Goal: Task Accomplishment & Management: Use online tool/utility

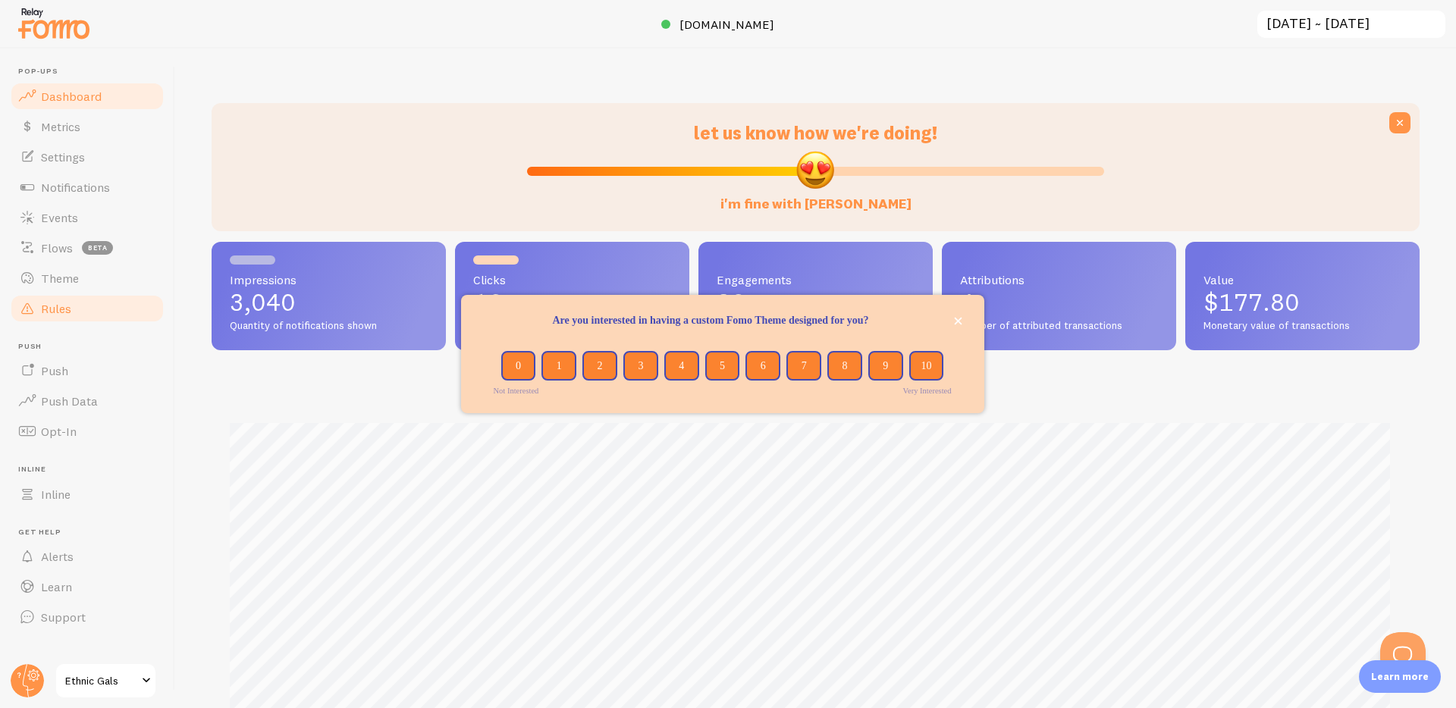
click at [55, 306] on span "Rules" at bounding box center [56, 308] width 30 height 15
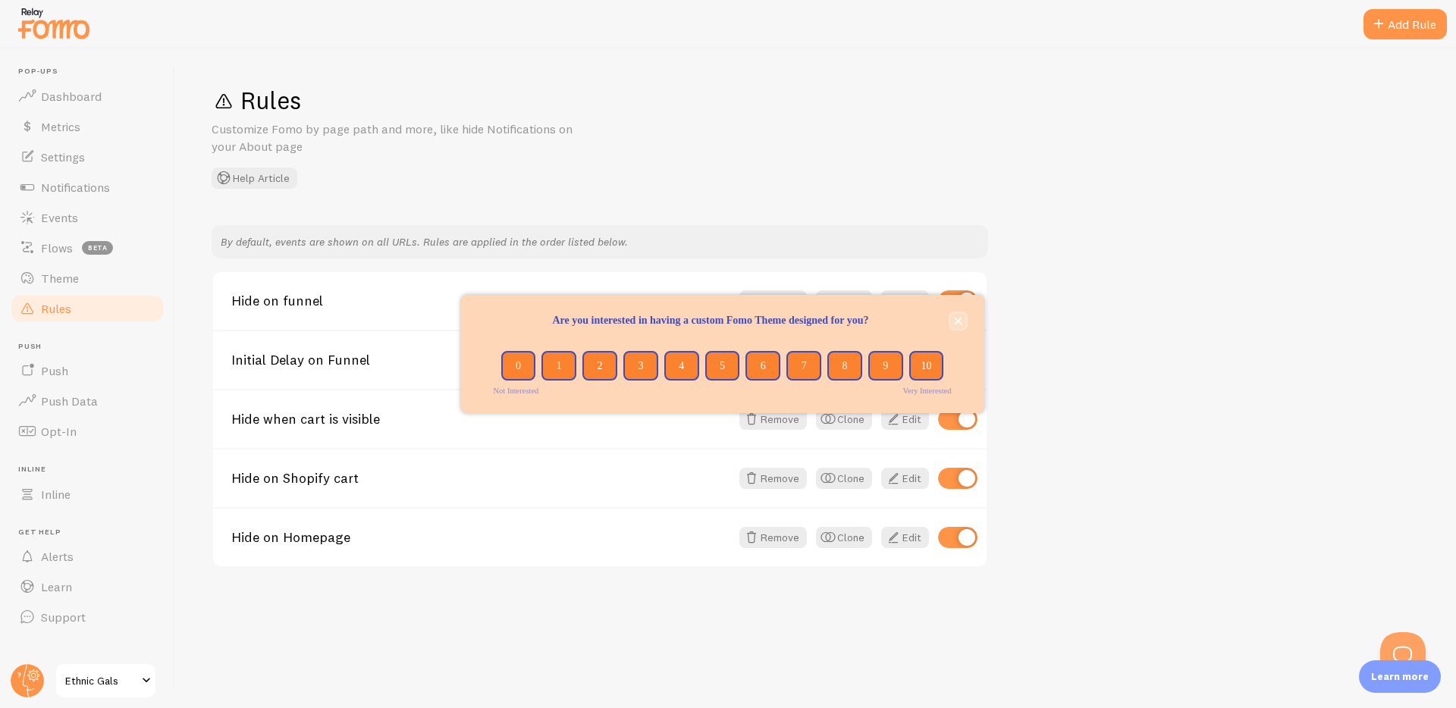
click at [959, 320] on icon "close," at bounding box center [958, 321] width 8 height 8
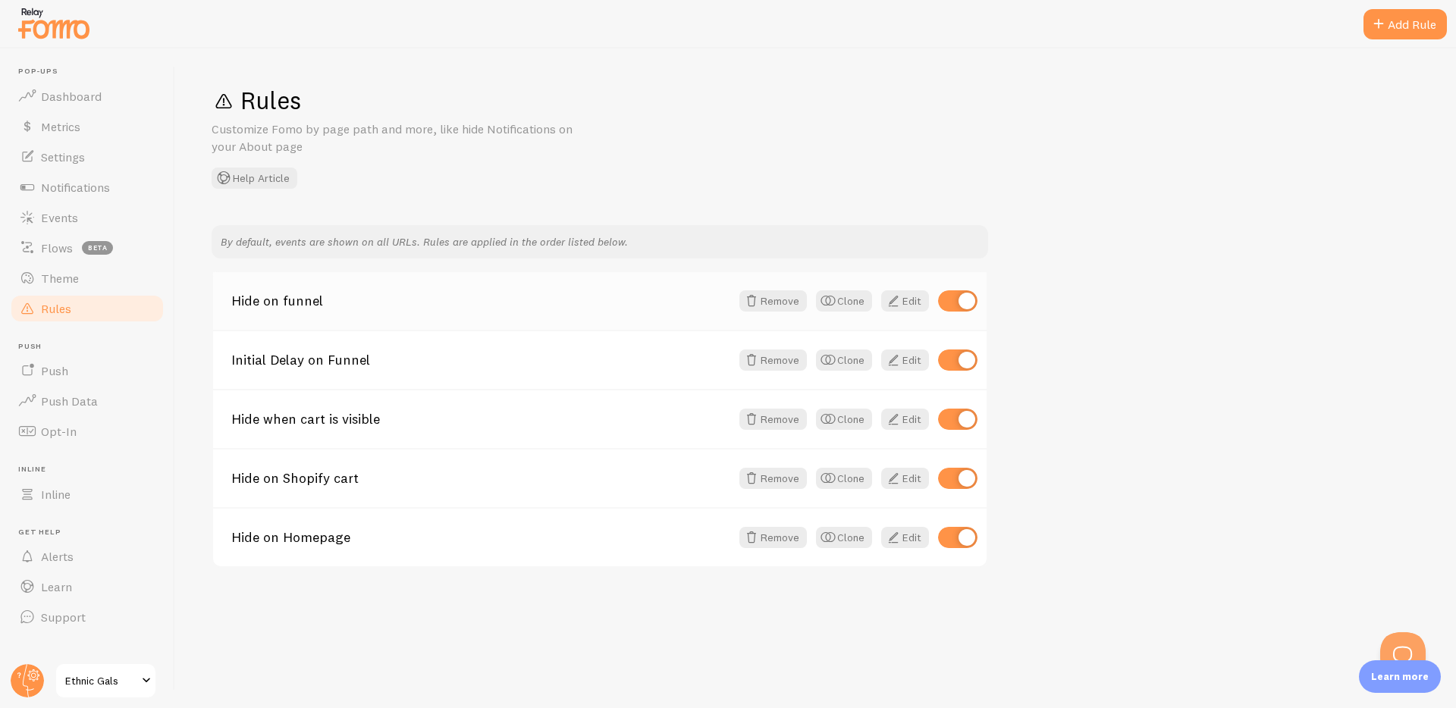
click at [380, 299] on link "Hide on funnel" at bounding box center [480, 301] width 499 height 14
click at [832, 300] on span "button" at bounding box center [828, 301] width 18 height 18
click at [348, 312] on div "Hide on funnel Remove Clone Edit" at bounding box center [600, 301] width 774 height 58
click at [304, 599] on link "Hide on funnel - copy" at bounding box center [480, 597] width 499 height 14
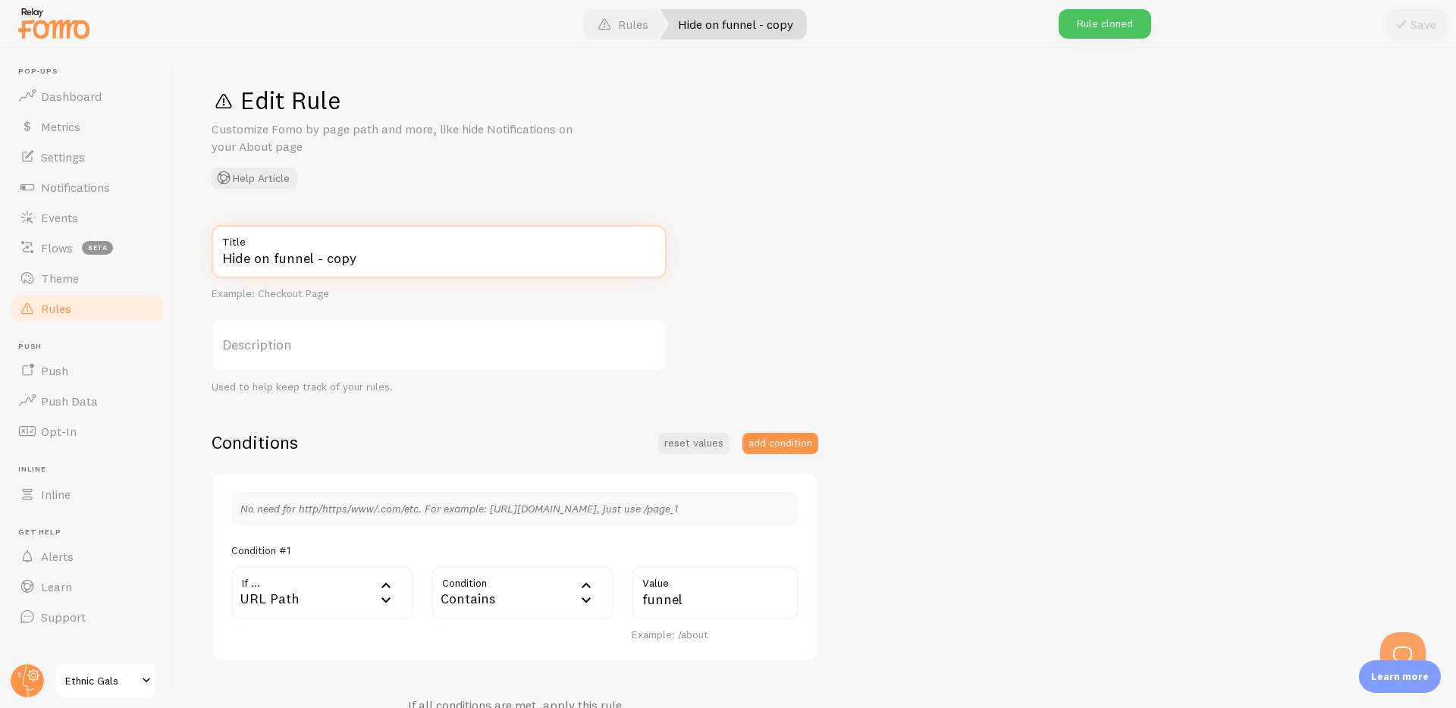
click at [277, 253] on input "Hide on funnel - copy" at bounding box center [439, 251] width 455 height 53
drag, startPoint x: 273, startPoint y: 255, endPoint x: 404, endPoint y: 259, distance: 131.3
click at [402, 261] on input "Hide on funnel - copy" at bounding box center [439, 251] width 455 height 53
type input "Hide on quiz page"
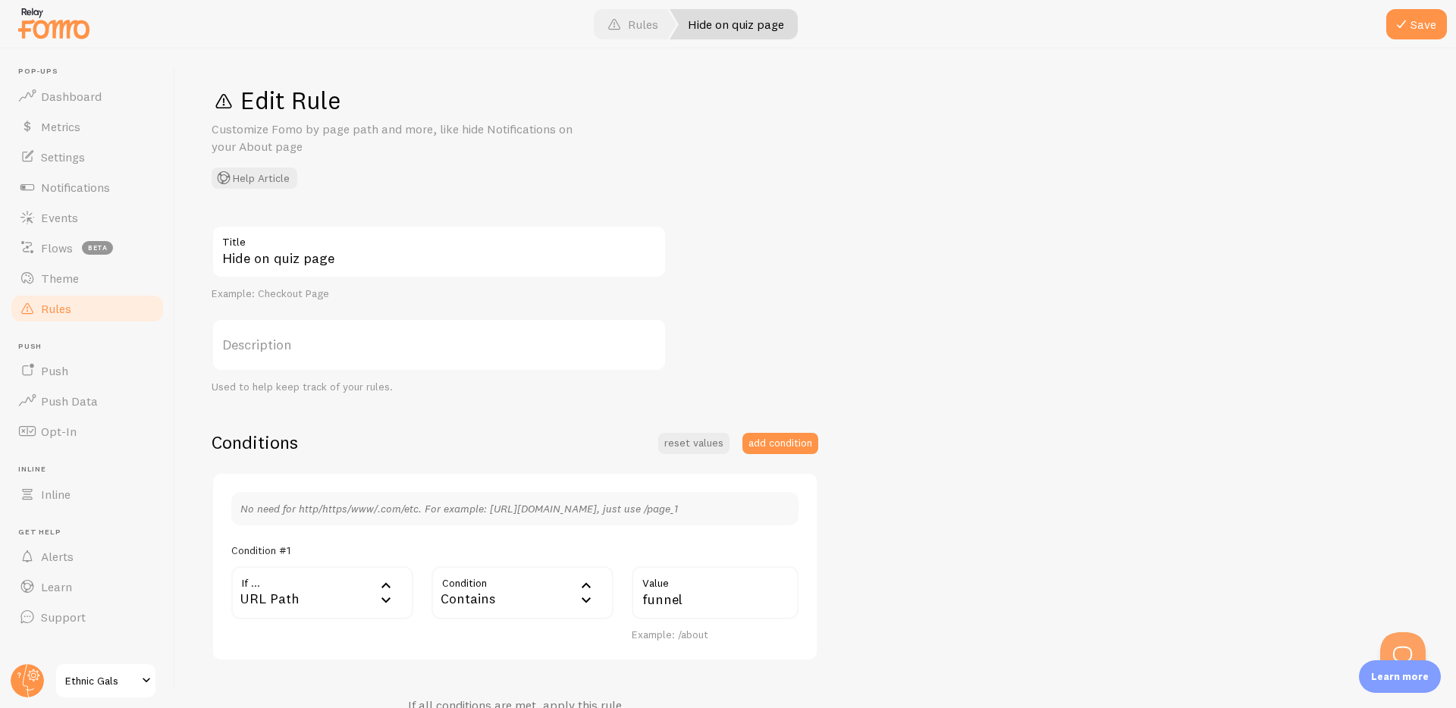
click at [417, 331] on label "Description" at bounding box center [439, 345] width 455 height 53
click at [417, 331] on input "Description" at bounding box center [439, 345] width 455 height 53
click at [730, 597] on input "funnel" at bounding box center [715, 593] width 167 height 53
paste input "pages/quiz-hair-porosity"
drag, startPoint x: 681, startPoint y: 600, endPoint x: 570, endPoint y: 592, distance: 111.8
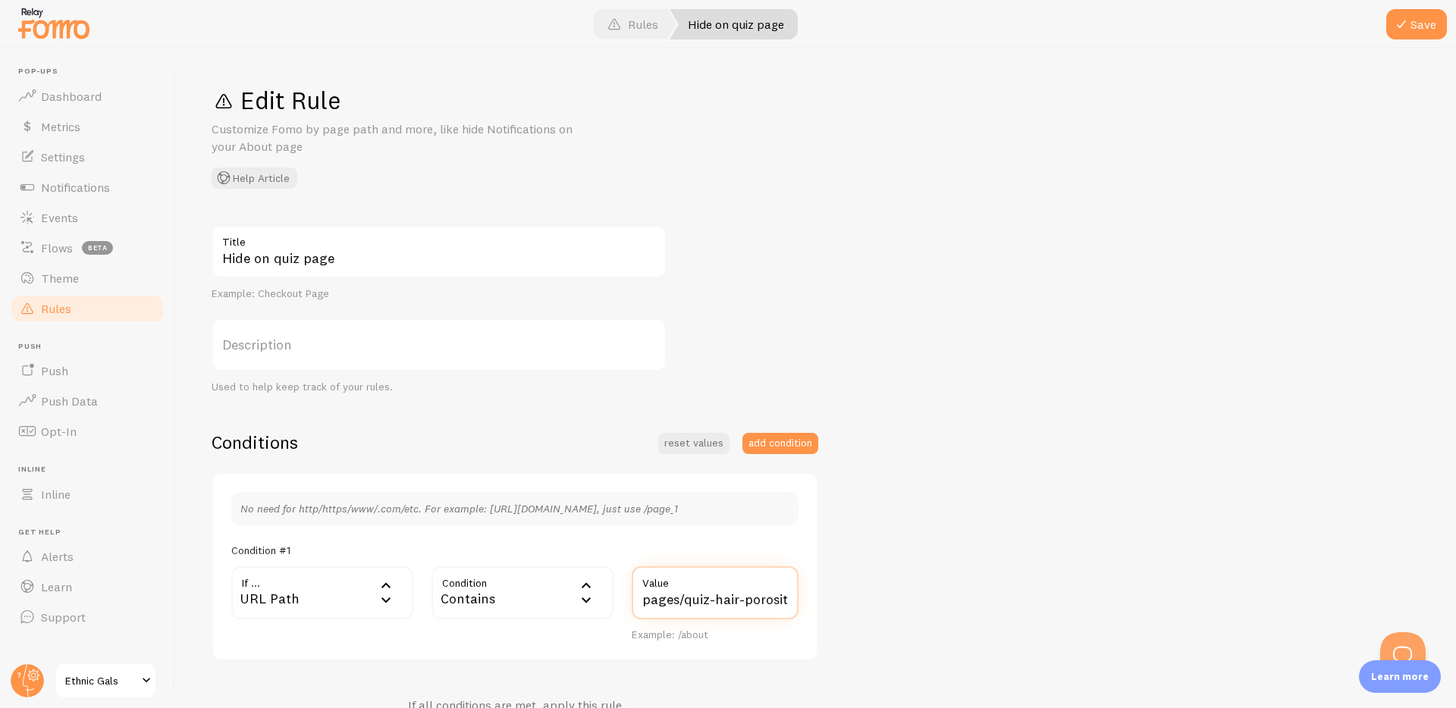
click at [570, 592] on div "If ... url URL Path URL Path URL Parameter Home page Mobile Browser URL Host CS…" at bounding box center [515, 605] width 586 height 76
drag, startPoint x: 667, startPoint y: 596, endPoint x: 785, endPoint y: 591, distance: 118.4
click at [785, 591] on div "quiz-hair-porosity Value" at bounding box center [715, 593] width 167 height 53
click at [751, 603] on input "quiz-hair-porosity" at bounding box center [715, 593] width 167 height 53
drag, startPoint x: 670, startPoint y: 598, endPoint x: 768, endPoint y: 595, distance: 97.9
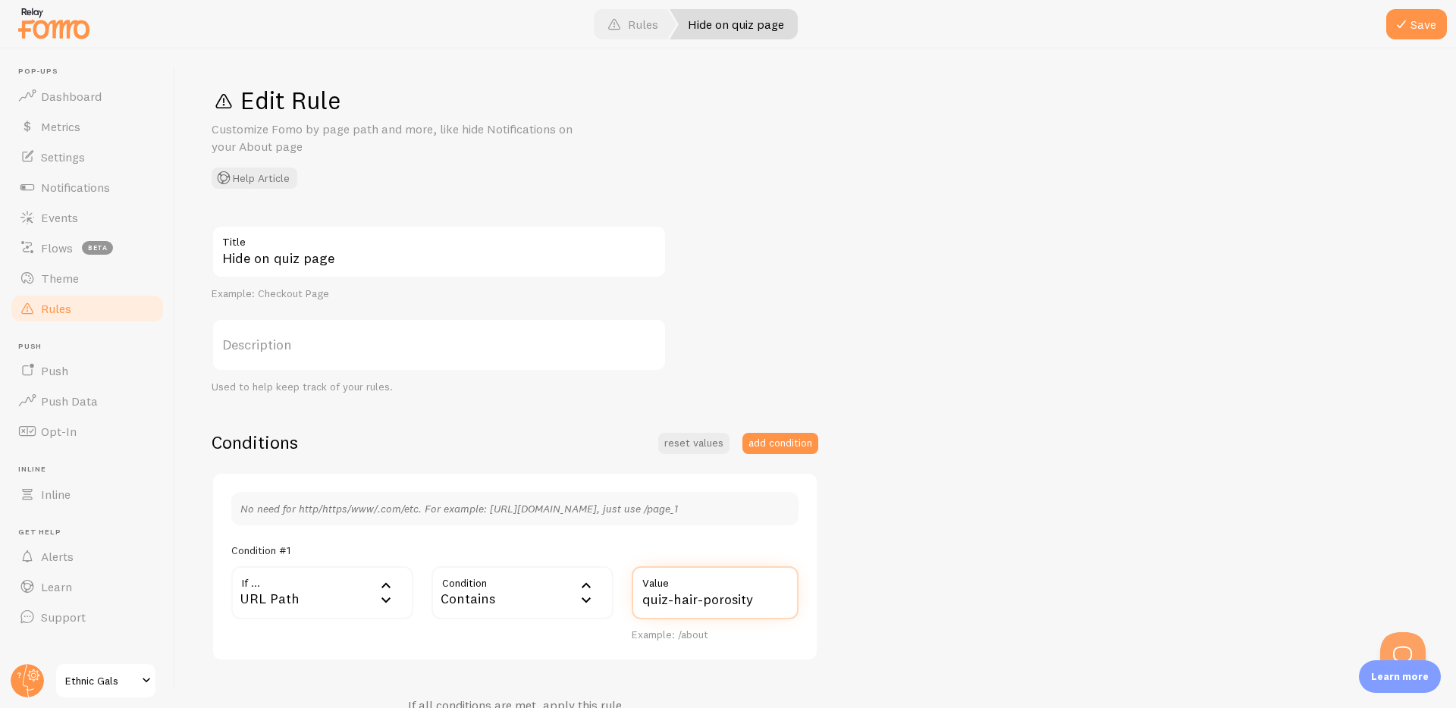
click at [768, 595] on input "quiz-hair-porosity" at bounding box center [715, 593] width 167 height 53
type input "quiz"
click at [1395, 35] on button "Save" at bounding box center [1416, 24] width 61 height 30
